Goal: Information Seeking & Learning: Learn about a topic

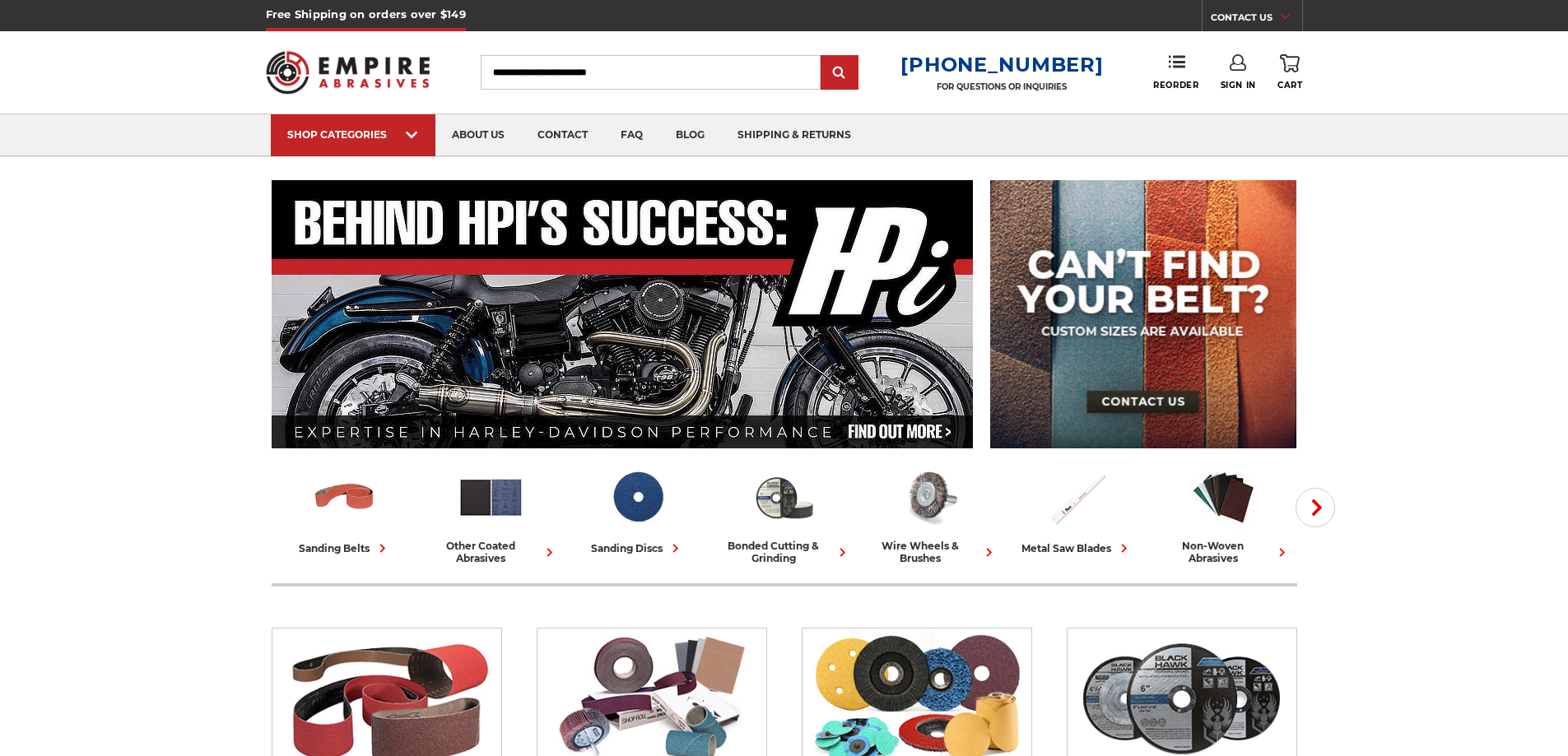
click at [624, 63] on input "Search" at bounding box center [651, 72] width 340 height 34
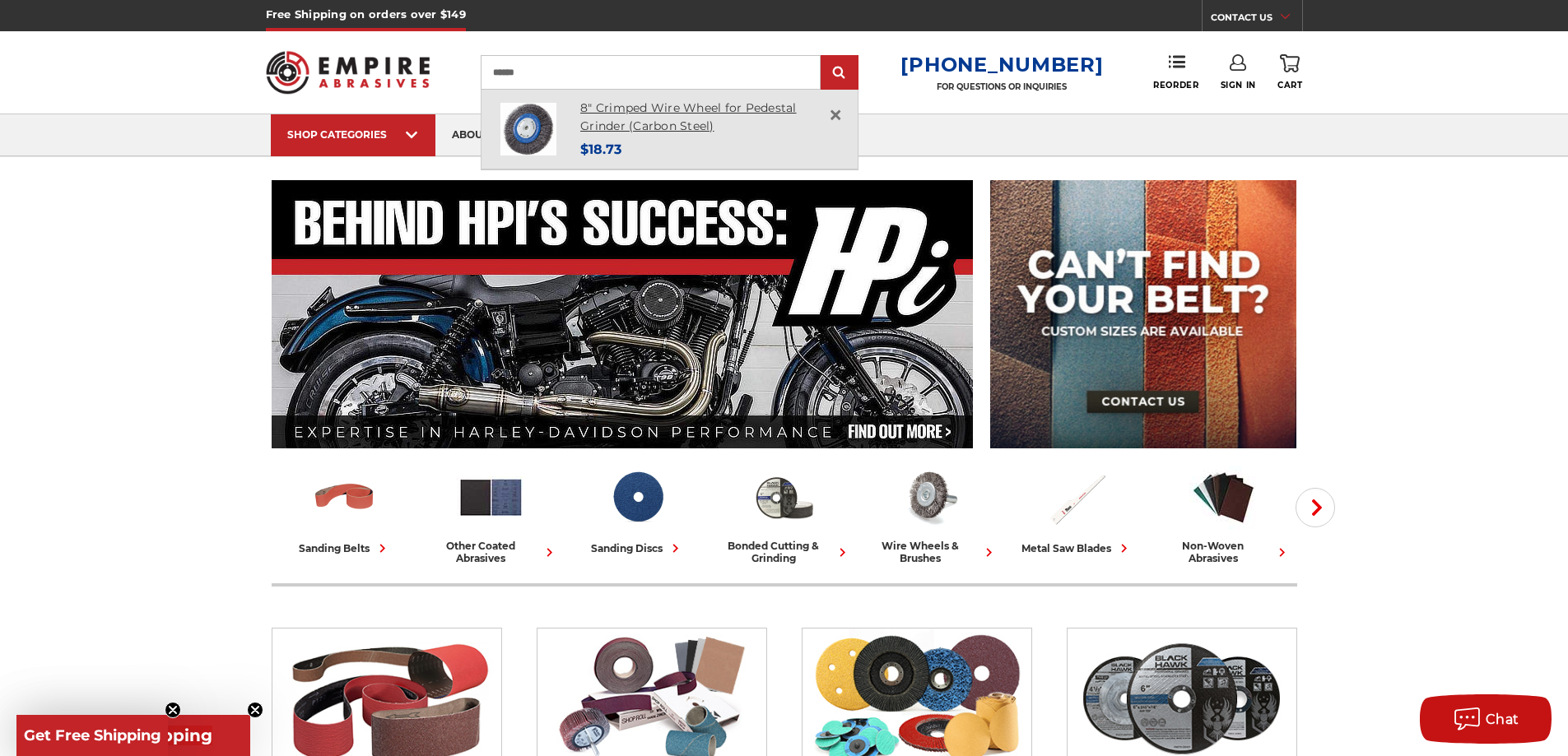
type input "******"
click at [655, 105] on link "8" Crimped Wire Wheel for Pedestal Grinder (Carbon Steel)" at bounding box center [689, 117] width 217 height 33
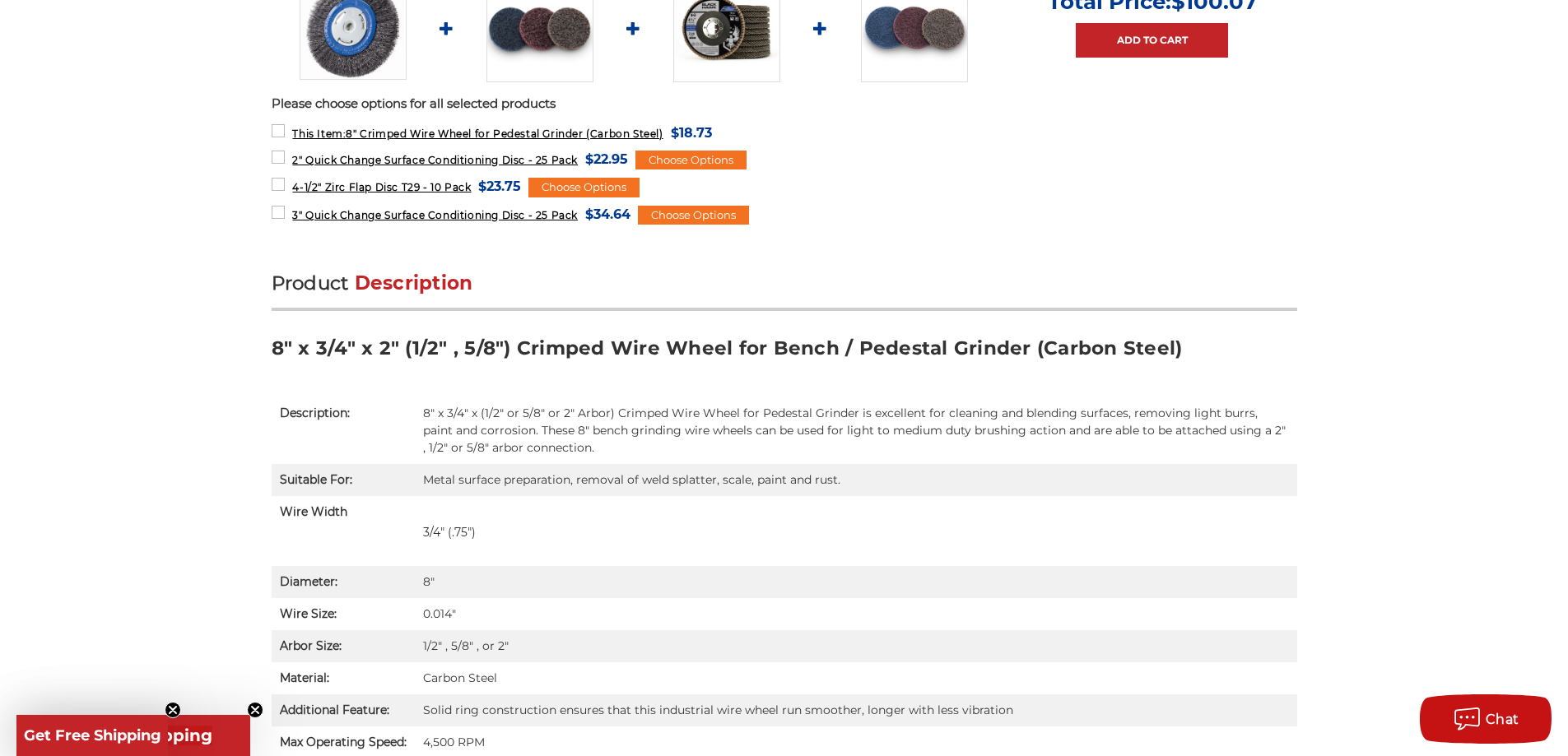
scroll to position [990, 0]
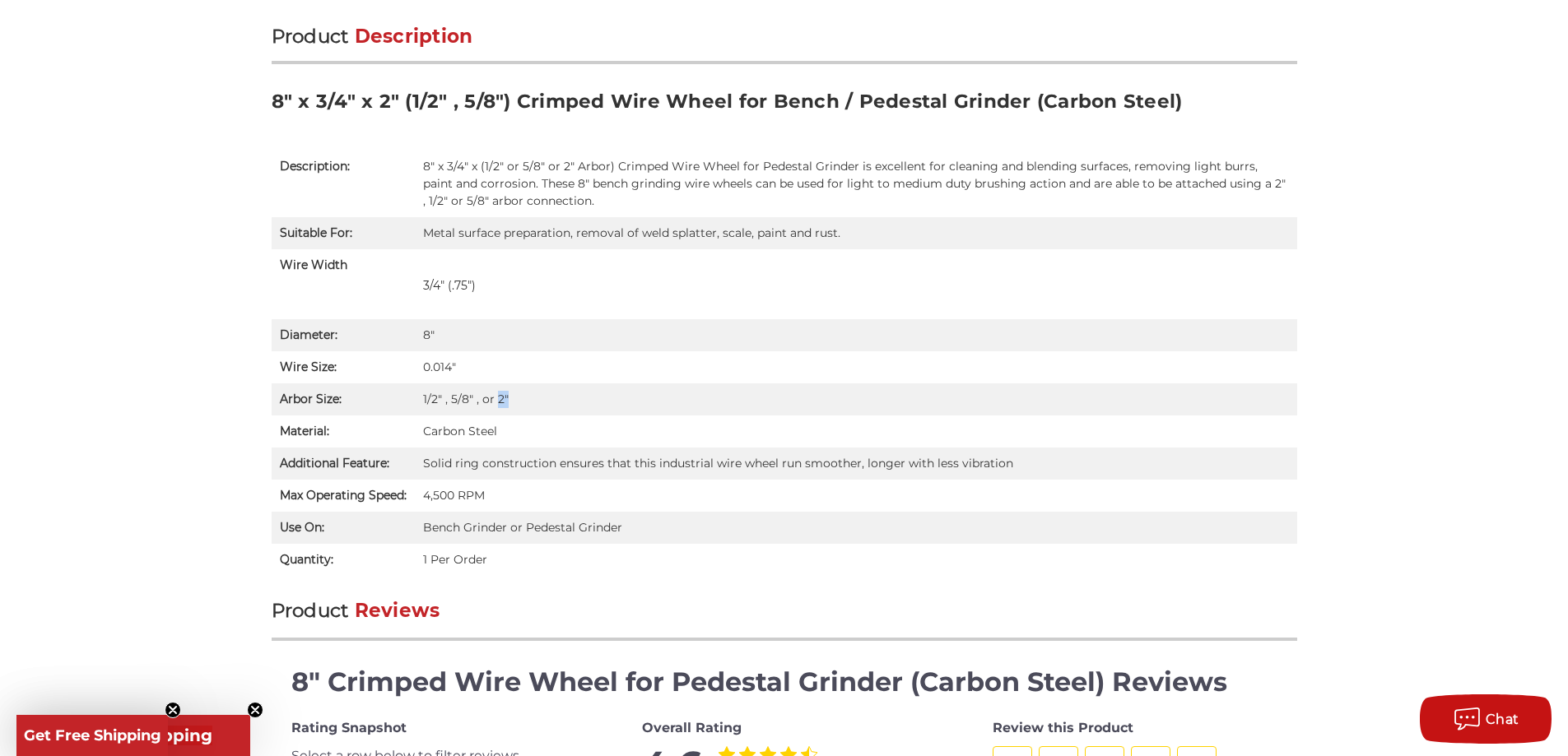
drag, startPoint x: 511, startPoint y: 400, endPoint x: 498, endPoint y: 407, distance: 14.8
click at [498, 407] on td "1/2" , 5/8" , or 2"" at bounding box center [856, 399] width 882 height 33
click at [512, 374] on td "0.014"" at bounding box center [856, 368] width 882 height 33
